Goal: Task Accomplishment & Management: Check status

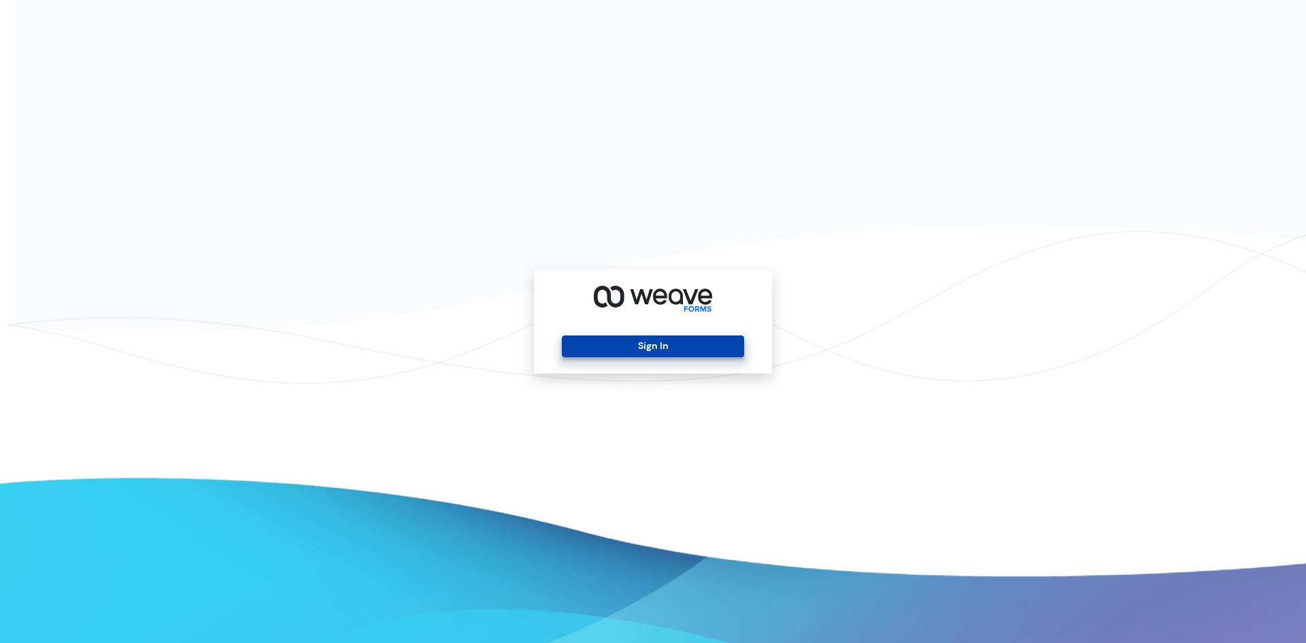
click at [614, 340] on button "Sign In" at bounding box center [653, 346] width 182 height 22
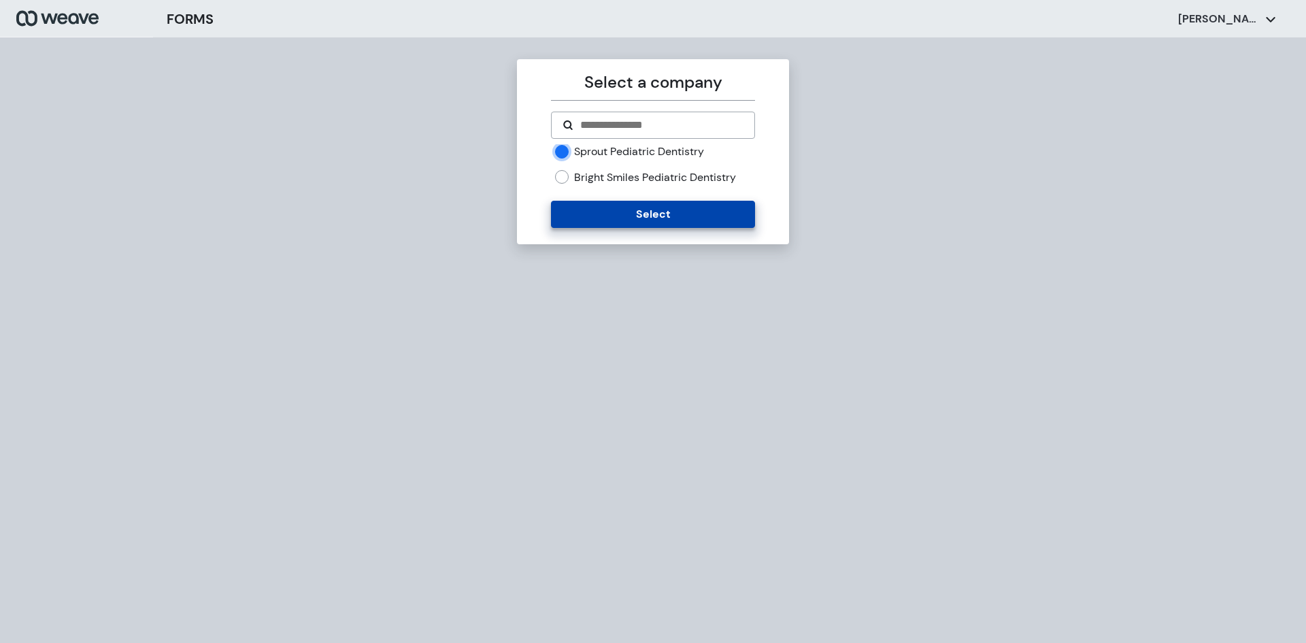
click at [629, 211] on button "Select" at bounding box center [652, 214] width 203 height 27
